Goal: Navigation & Orientation: Find specific page/section

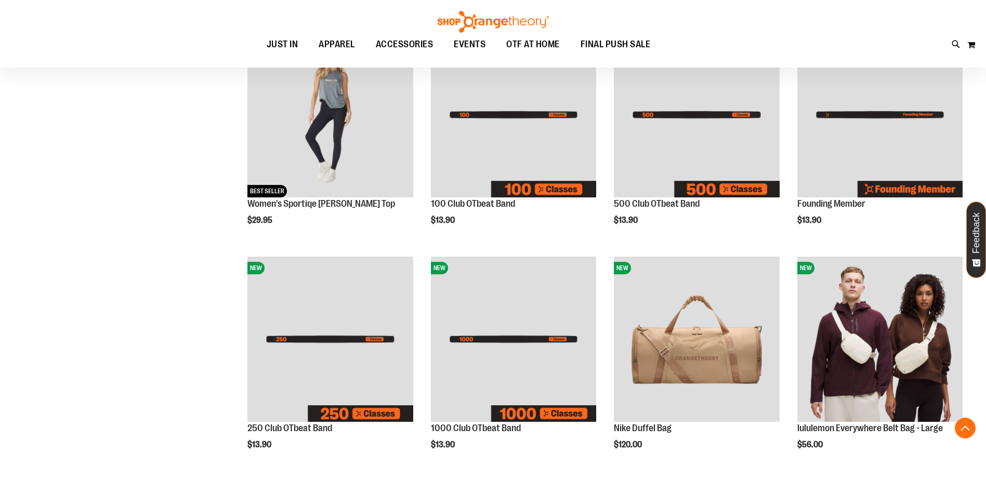
scroll to position [249, 0]
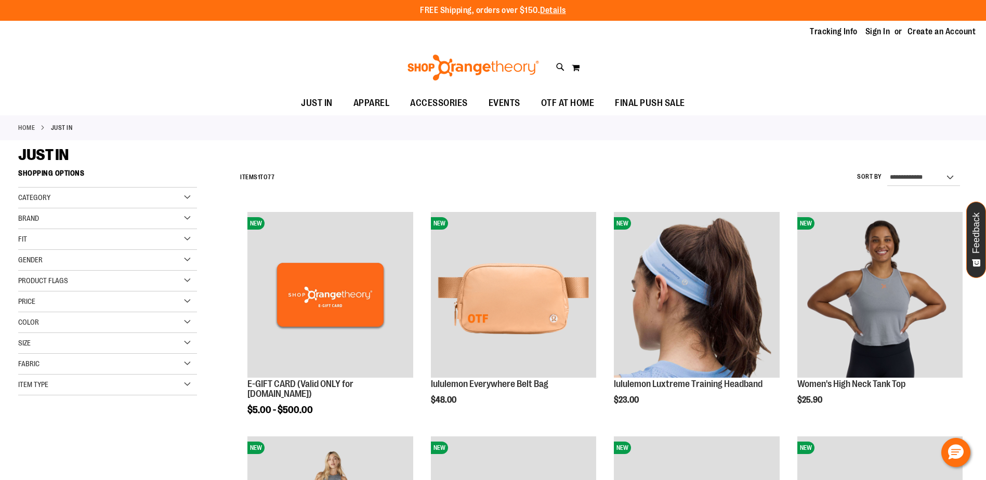
scroll to position [51, 0]
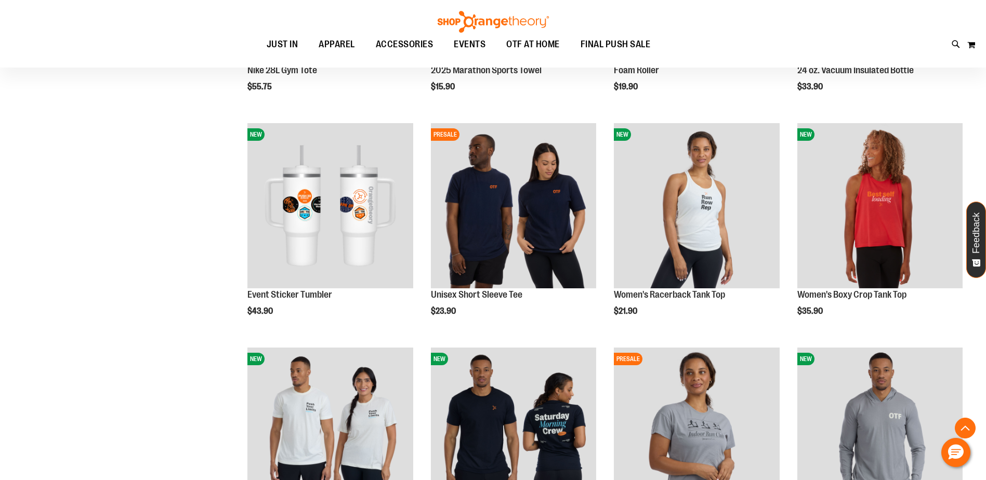
scroll to position [1039, 0]
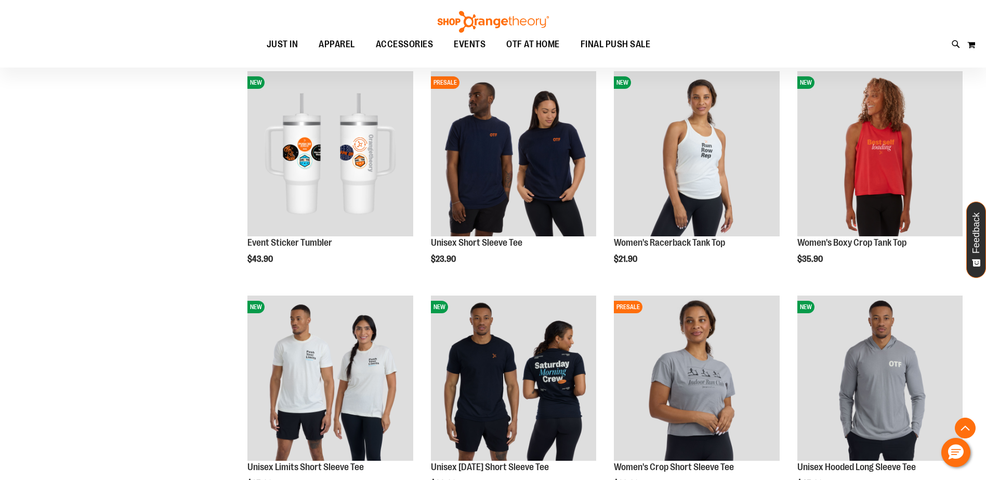
type input "**********"
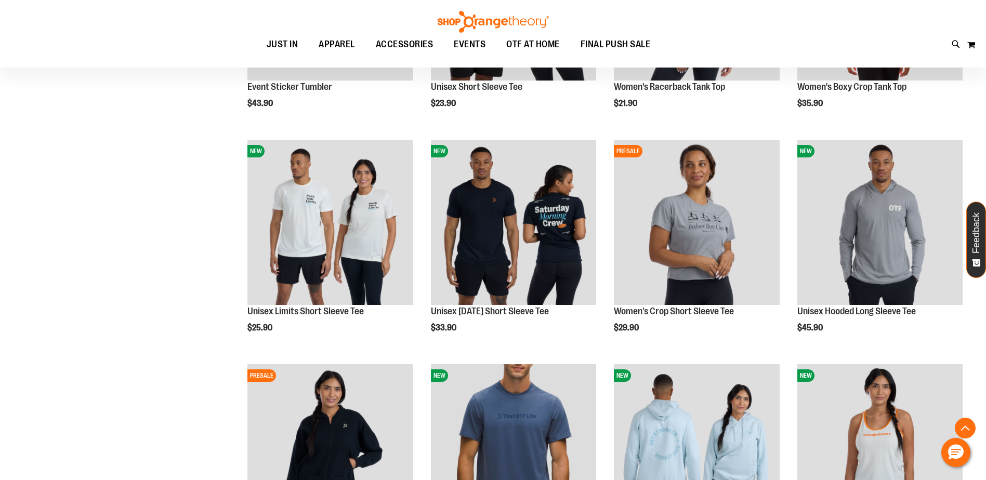
click at [232, 294] on div "**********" at bounding box center [592, 31] width 752 height 2127
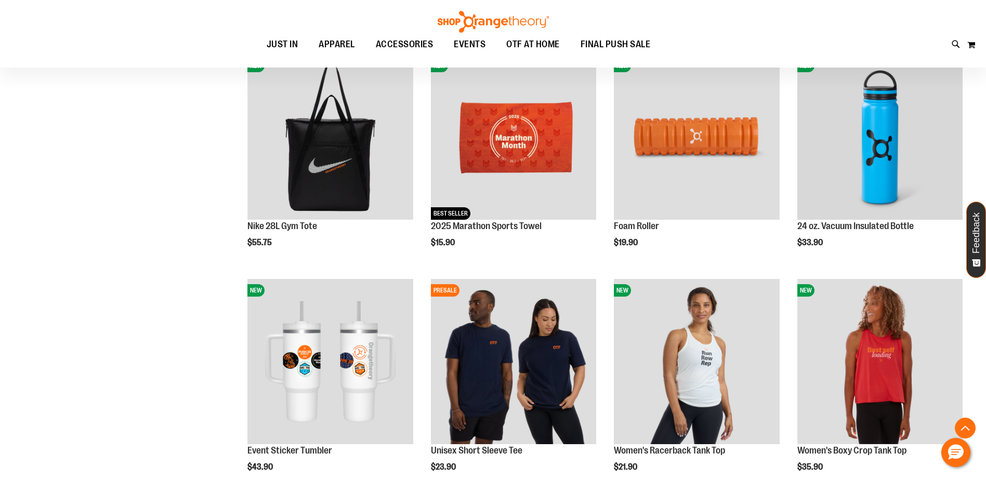
scroll to position [1039, 0]
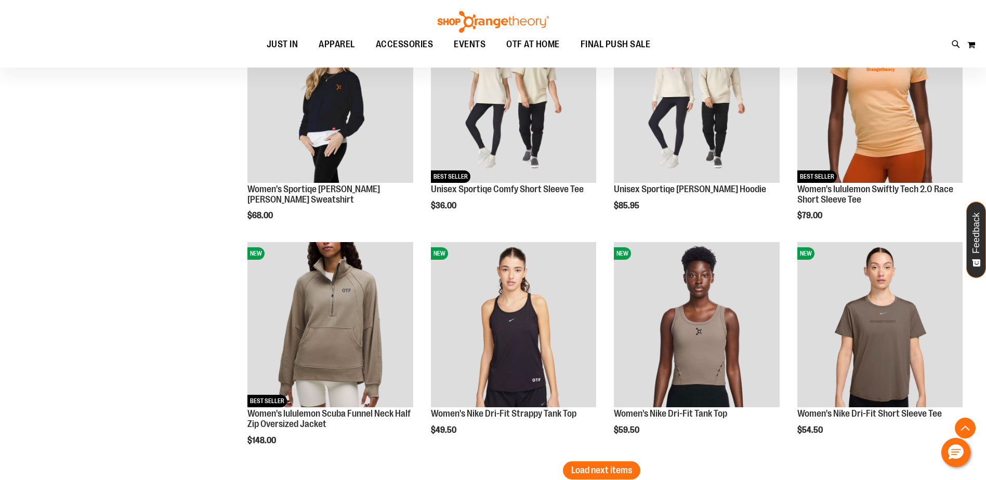
scroll to position [1923, 0]
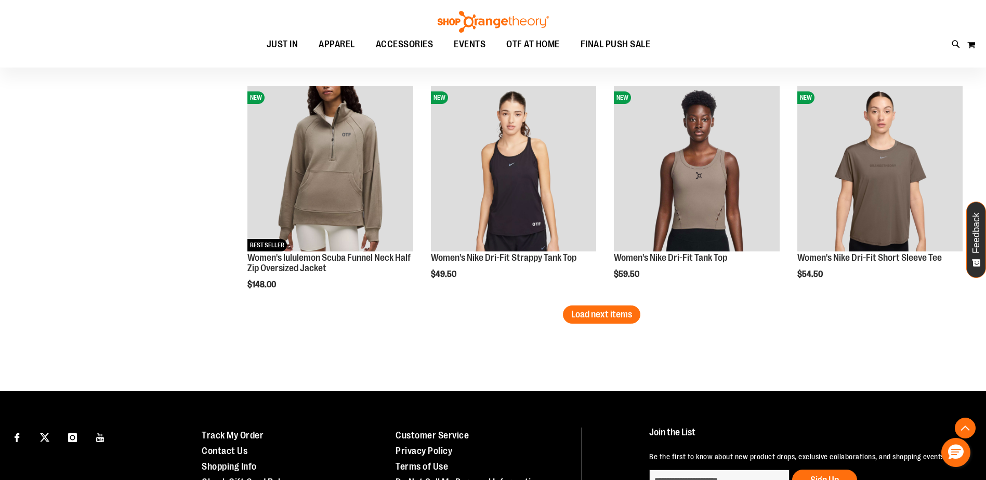
click at [589, 323] on button "Load next items" at bounding box center [601, 315] width 77 height 18
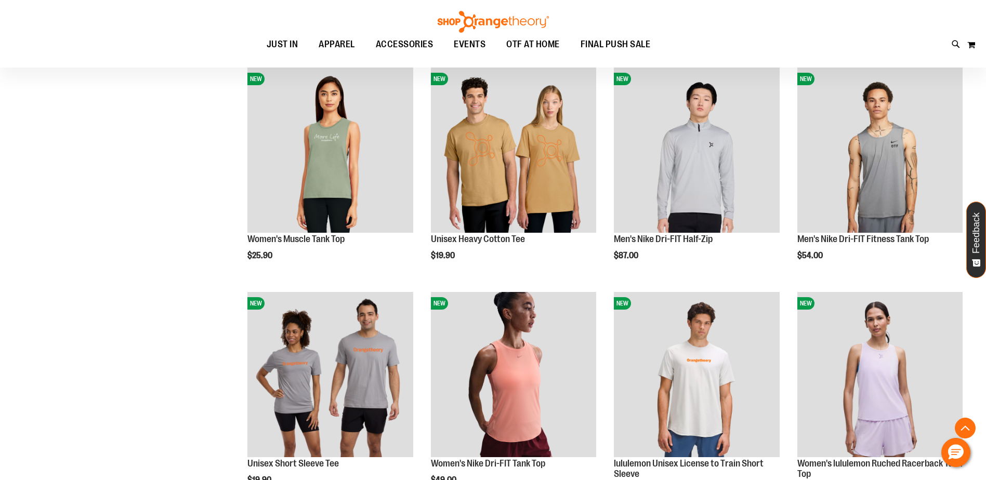
scroll to position [2547, 0]
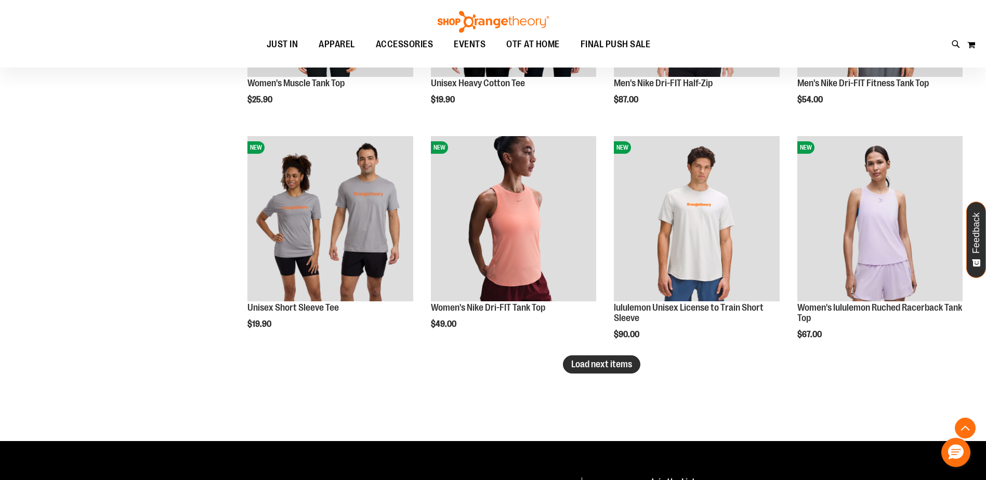
click at [595, 370] on button "Load next items" at bounding box center [601, 365] width 77 height 18
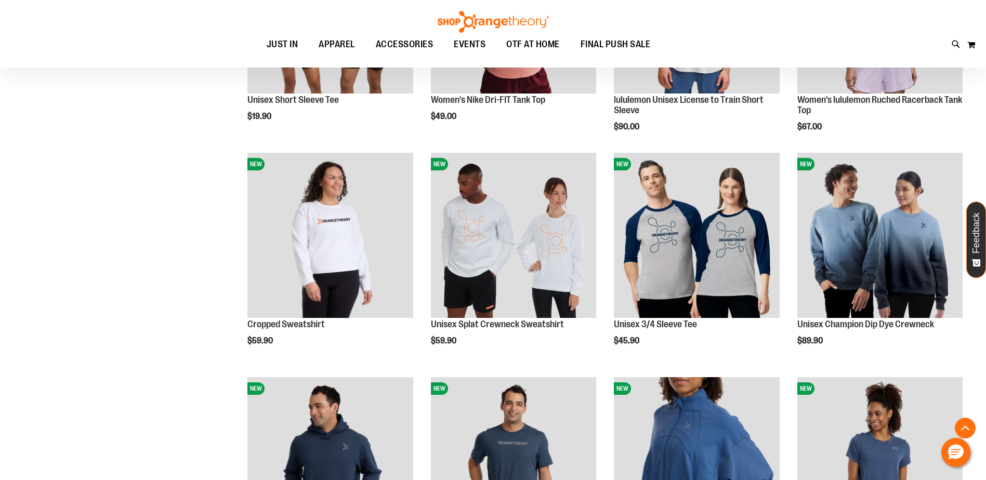
scroll to position [2859, 0]
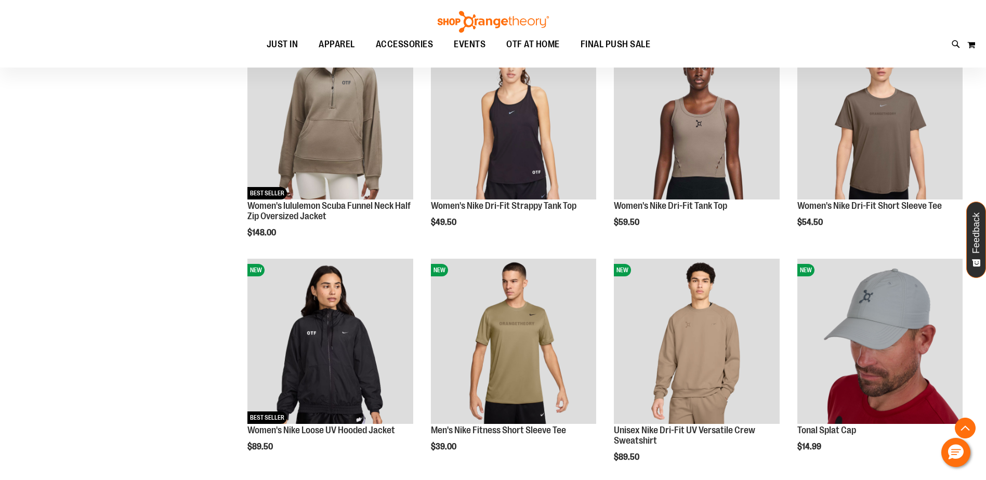
scroll to position [1507, 0]
